Goal: Task Accomplishment & Management: Manage account settings

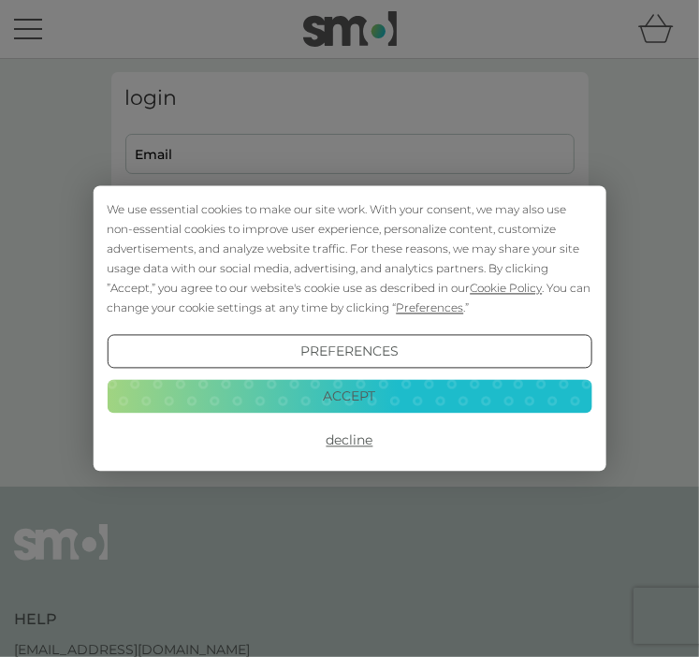
type input "[EMAIL_ADDRESS][DOMAIN_NAME]"
click at [356, 346] on button "Preferences" at bounding box center [349, 352] width 485 height 34
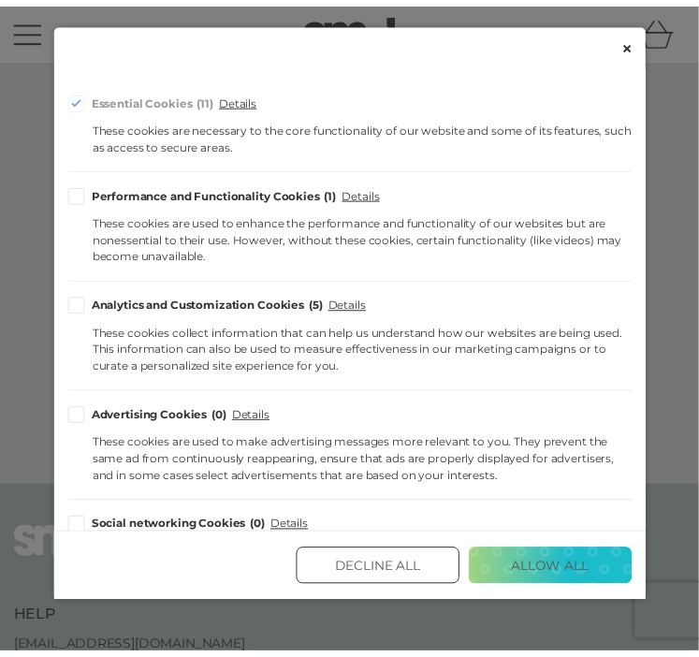
scroll to position [334, 0]
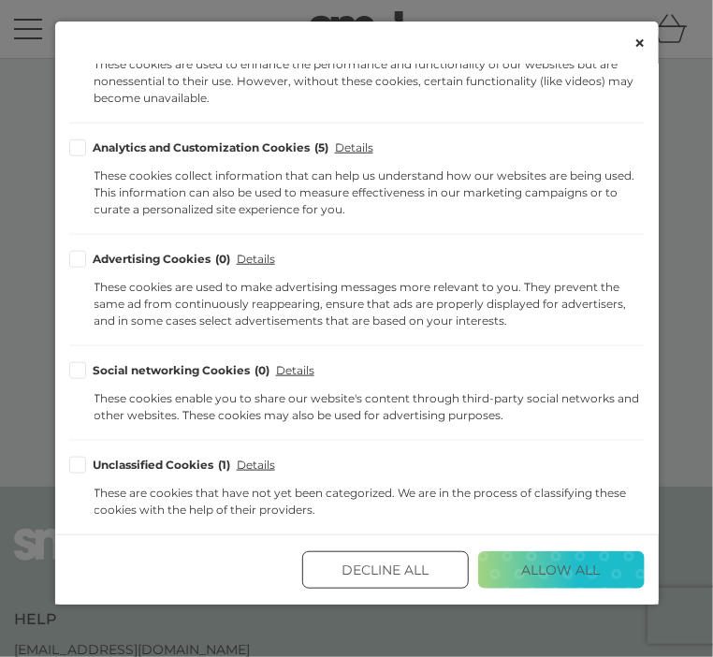
click at [422, 578] on button "Decline All" at bounding box center [385, 569] width 167 height 37
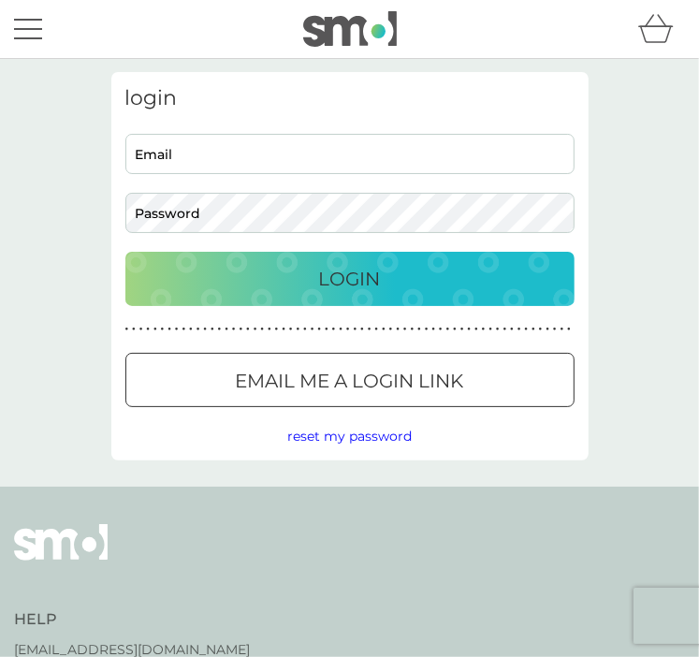
type input "karensteele1@outlook.com"
click at [375, 287] on p "Login" at bounding box center [350, 279] width 62 height 30
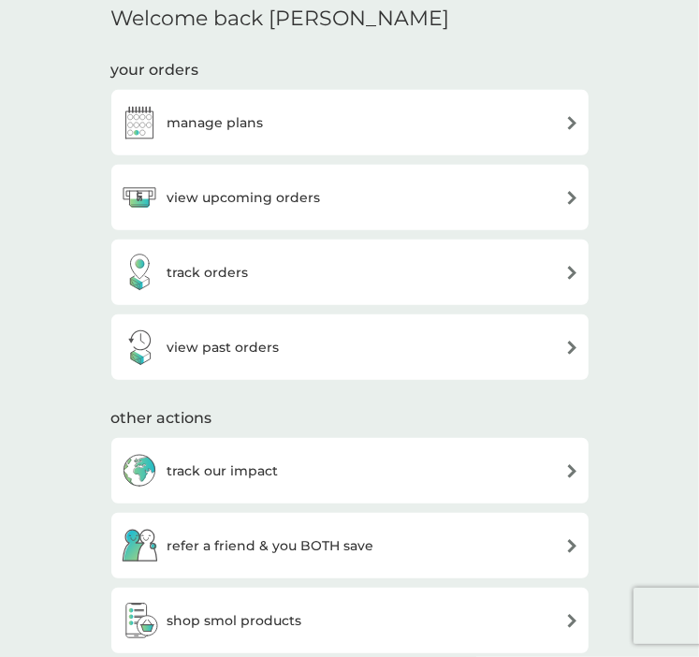
scroll to position [488, 0]
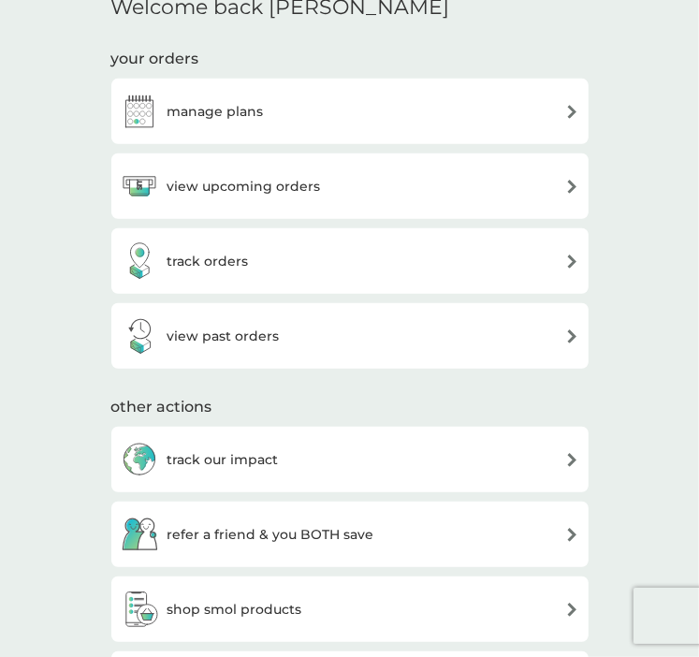
click at [571, 114] on img at bounding box center [572, 112] width 14 height 14
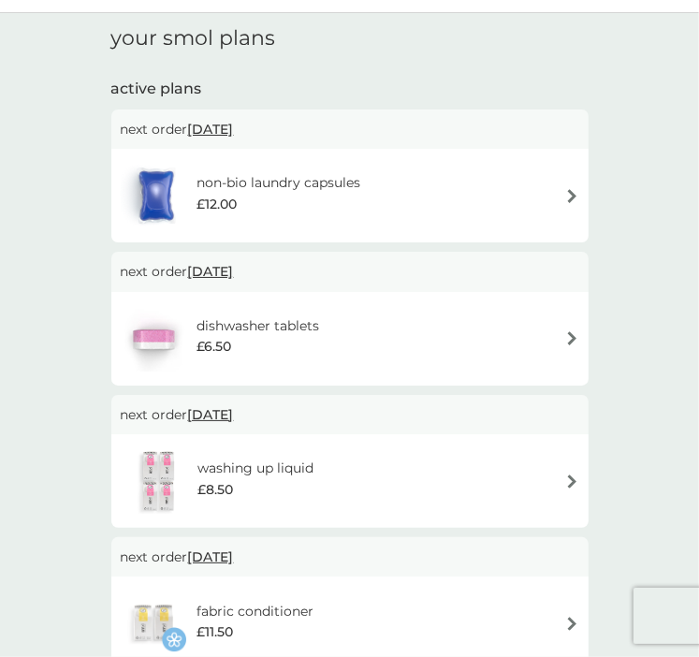
scroll to position [36, 0]
